Goal: Check status: Check status

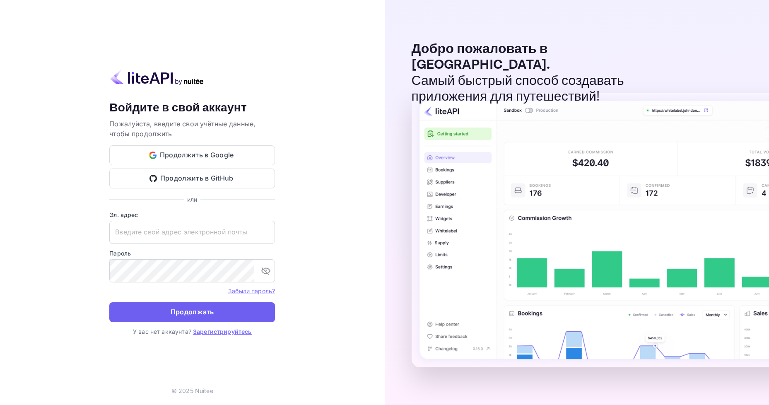
type input "[EMAIL_ADDRESS][DOMAIN_NAME]"
click at [222, 311] on button "Продолжать" at bounding box center [192, 312] width 166 height 20
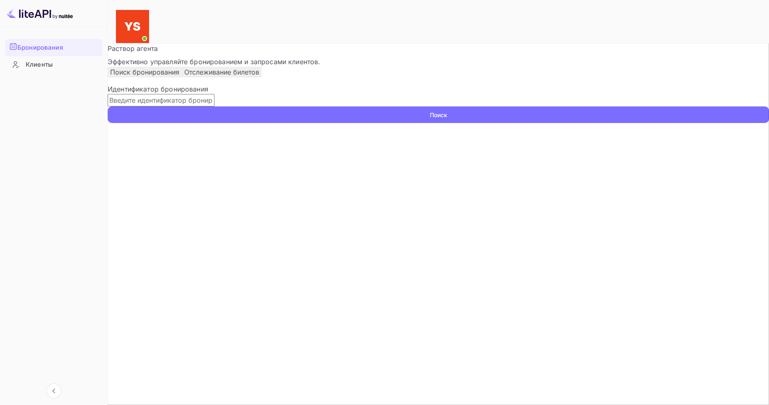
click at [215, 106] on input "text" at bounding box center [161, 100] width 107 height 12
paste input "8052326"
click at [570, 123] on button "Поиск" at bounding box center [439, 114] width 662 height 17
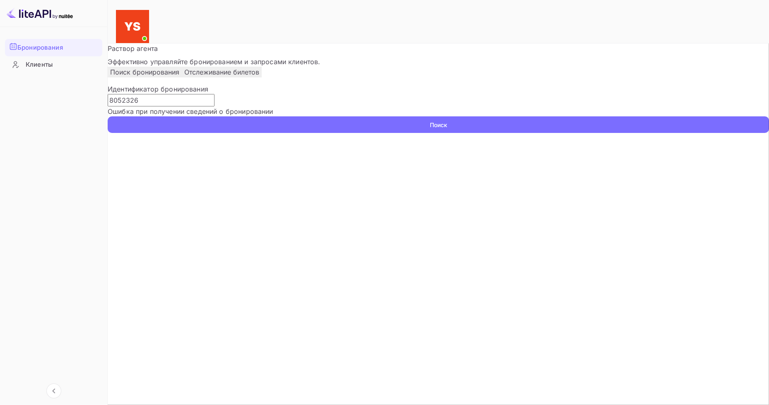
click at [215, 106] on input "8052326" at bounding box center [161, 100] width 107 height 12
click at [142, 106] on input "8052326" at bounding box center [161, 100] width 107 height 12
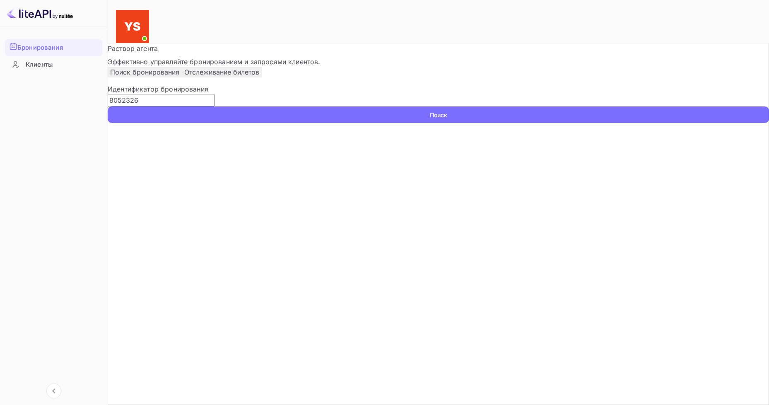
type input "8052326"
click at [447, 119] on ya-tr-span "Поиск" at bounding box center [438, 115] width 17 height 9
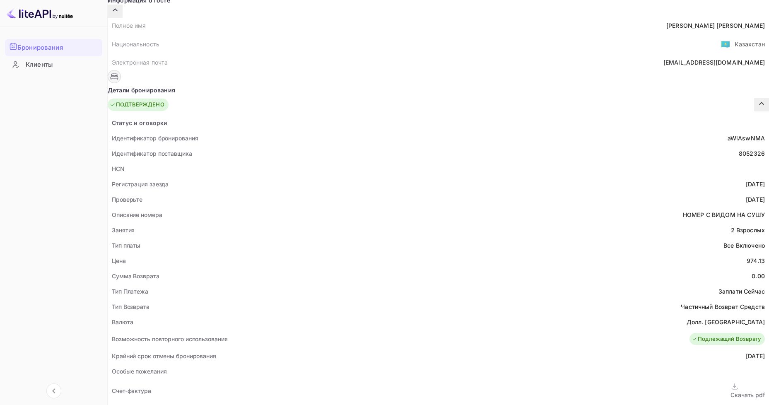
scroll to position [124, 0]
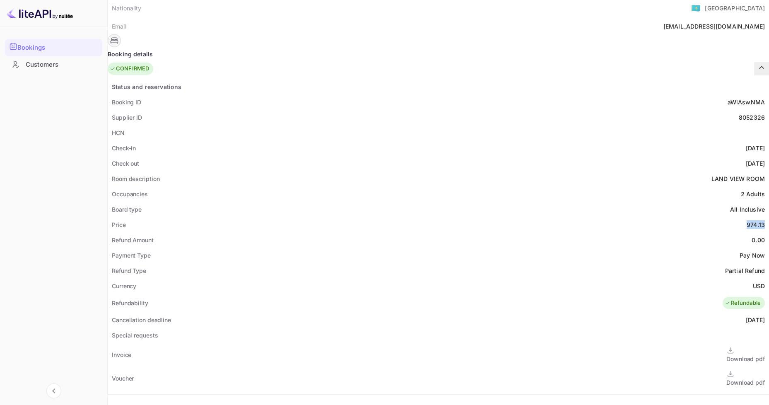
drag, startPoint x: 409, startPoint y: 202, endPoint x: 427, endPoint y: 203, distance: 18.7
click at [427, 217] on div "Price 974.13" at bounding box center [439, 224] width 662 height 15
copy div "974.13"
drag, startPoint x: 413, startPoint y: 265, endPoint x: 428, endPoint y: 265, distance: 14.5
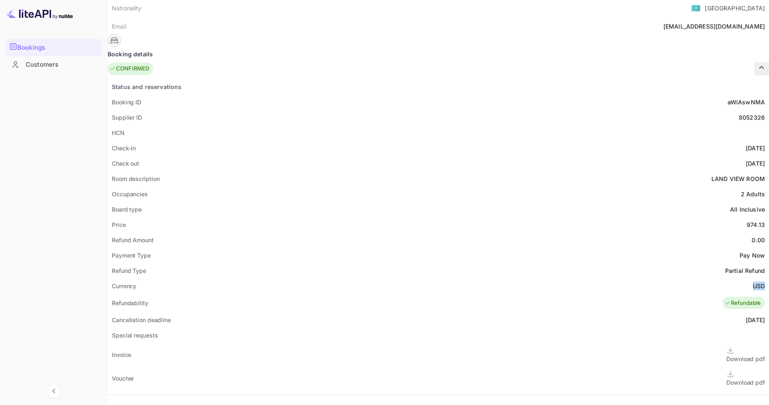
click at [428, 278] on div "Currency USD" at bounding box center [439, 285] width 662 height 15
copy ya-tr-span "USD"
drag, startPoint x: 401, startPoint y: 96, endPoint x: 425, endPoint y: 98, distance: 24.1
click at [739, 113] on div "8052326" at bounding box center [752, 117] width 26 height 9
copy div "8052326"
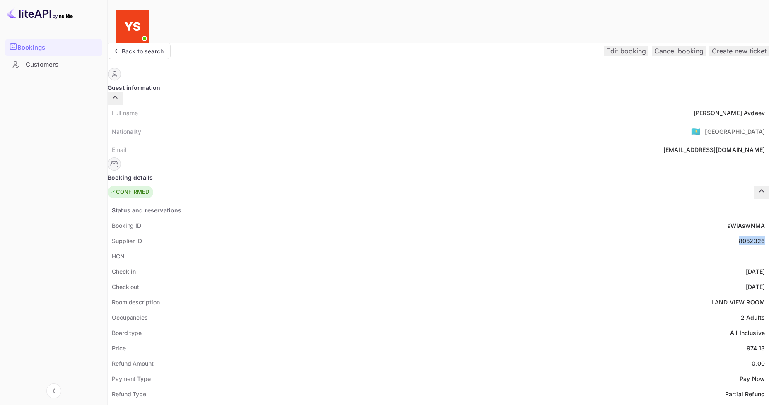
scroll to position [0, 0]
drag, startPoint x: 384, startPoint y: 100, endPoint x: 425, endPoint y: 101, distance: 41.5
click at [694, 109] on div "[PERSON_NAME]" at bounding box center [729, 113] width 71 height 9
copy div "[PERSON_NAME]"
